Goal: Use online tool/utility: Utilize a website feature to perform a specific function

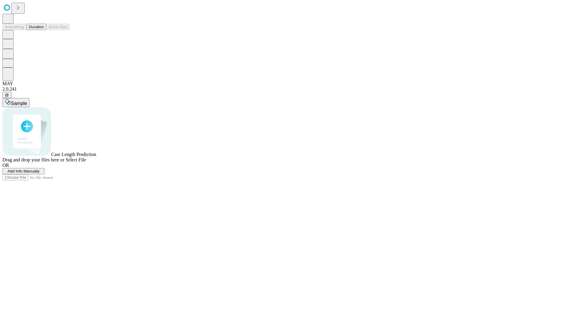
click at [44, 30] on button "Duration" at bounding box center [36, 27] width 20 height 6
click at [86, 162] on span "Select File" at bounding box center [75, 159] width 20 height 5
